Goal: Transaction & Acquisition: Purchase product/service

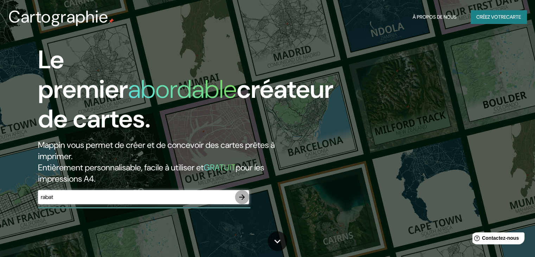
click at [240, 197] on icon "button" at bounding box center [242, 197] width 8 height 8
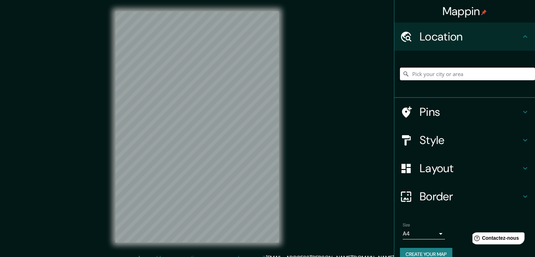
click at [463, 76] on input "Pick your city or area" at bounding box center [467, 73] width 135 height 13
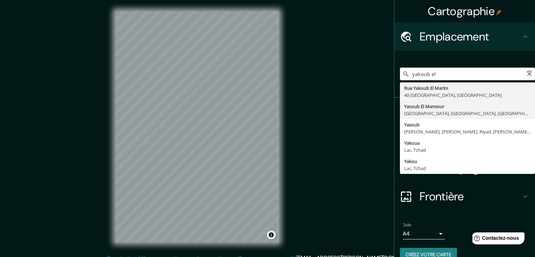
type input "Yacoub [GEOGRAPHIC_DATA], [GEOGRAPHIC_DATA], [GEOGRAPHIC_DATA], [GEOGRAPHIC_DAT…"
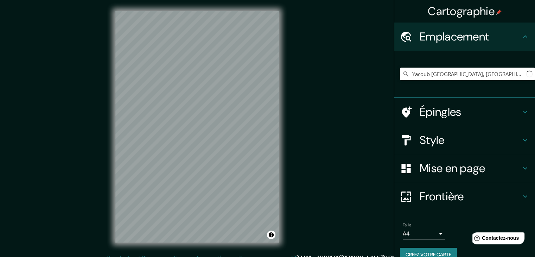
click at [433, 234] on body "Cartographie Emplacement Yacoub El Mansour, Rabat, Rabat-Salé-Kénitra, Maroc Ép…" at bounding box center [267, 128] width 535 height 257
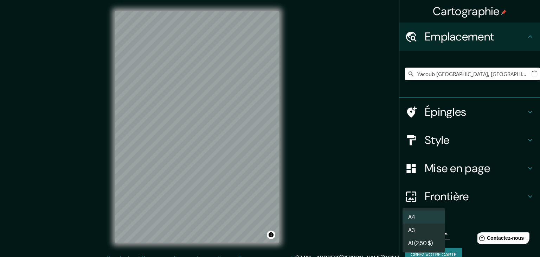
click at [426, 231] on li "A3" at bounding box center [423, 229] width 42 height 13
type input "a4"
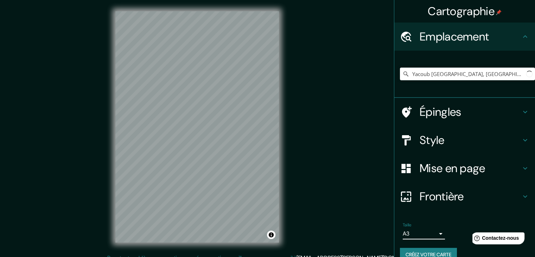
click at [432, 169] on font "Mise en page" at bounding box center [452, 168] width 66 height 15
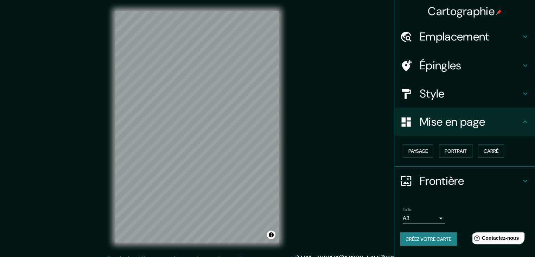
click at [337, 124] on div "Cartographie Emplacement Yacoub El Mansour, Rabat, Rabat-Salé-Kénitra, Maroc Ép…" at bounding box center [267, 132] width 535 height 265
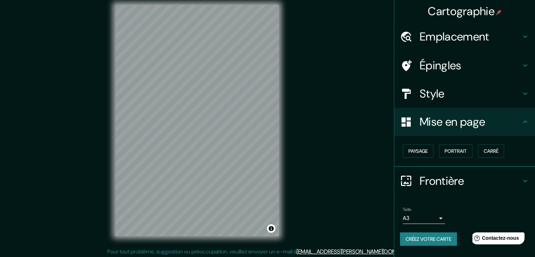
scroll to position [8, 0]
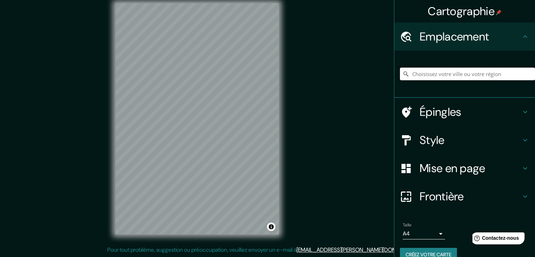
click at [417, 73] on input "Choisissez votre ville ou votre région" at bounding box center [467, 73] width 135 height 13
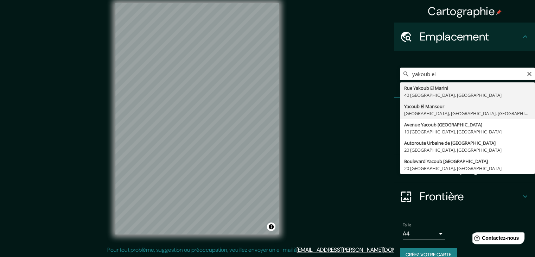
type input "Yacoub [GEOGRAPHIC_DATA], [GEOGRAPHIC_DATA], [GEOGRAPHIC_DATA], [GEOGRAPHIC_DAT…"
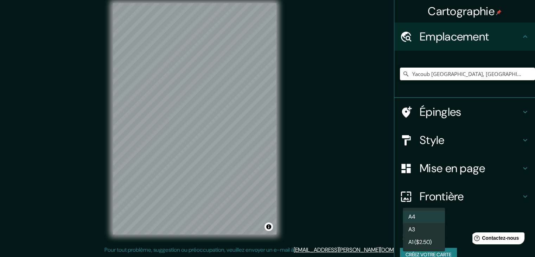
click at [433, 233] on body "Cartographie Emplacement Yacoub El Mansour, Rabat, Rabat-Salé-Kénitra, Maroc Ép…" at bounding box center [267, 120] width 535 height 257
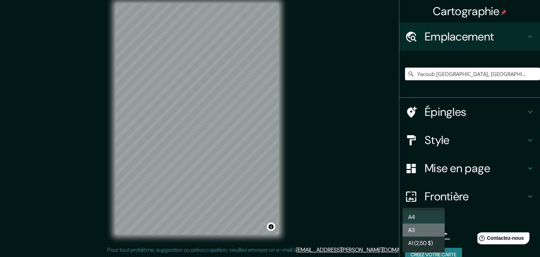
click at [427, 231] on li "A3" at bounding box center [423, 229] width 42 height 13
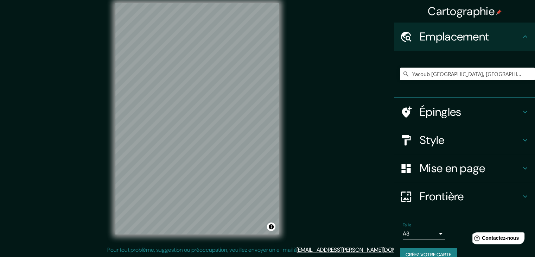
click at [438, 252] on font "Créez votre carte" at bounding box center [428, 254] width 46 height 6
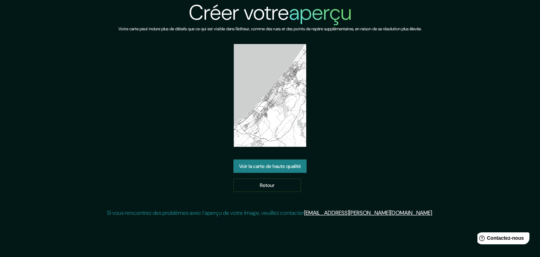
click at [284, 65] on img at bounding box center [270, 95] width 73 height 103
click at [278, 164] on font "Voir la carte de haute qualité" at bounding box center [270, 166] width 62 height 6
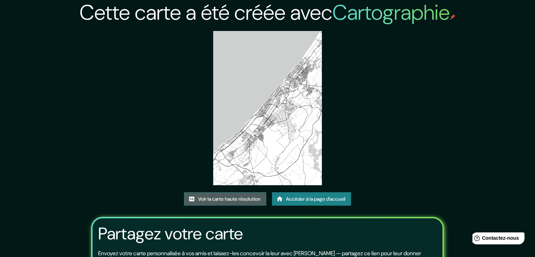
click at [216, 196] on font "Voir la carte haute résolution" at bounding box center [229, 198] width 63 height 6
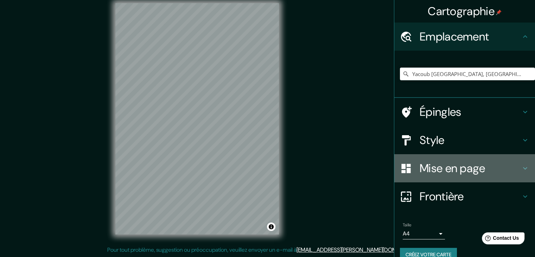
click at [429, 168] on font "Mise en page" at bounding box center [452, 168] width 66 height 15
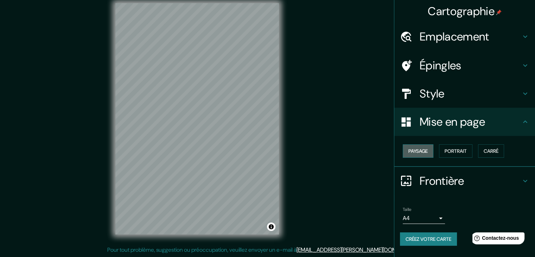
click at [430, 153] on button "Paysage" at bounding box center [417, 150] width 31 height 13
